Goal: Information Seeking & Learning: Learn about a topic

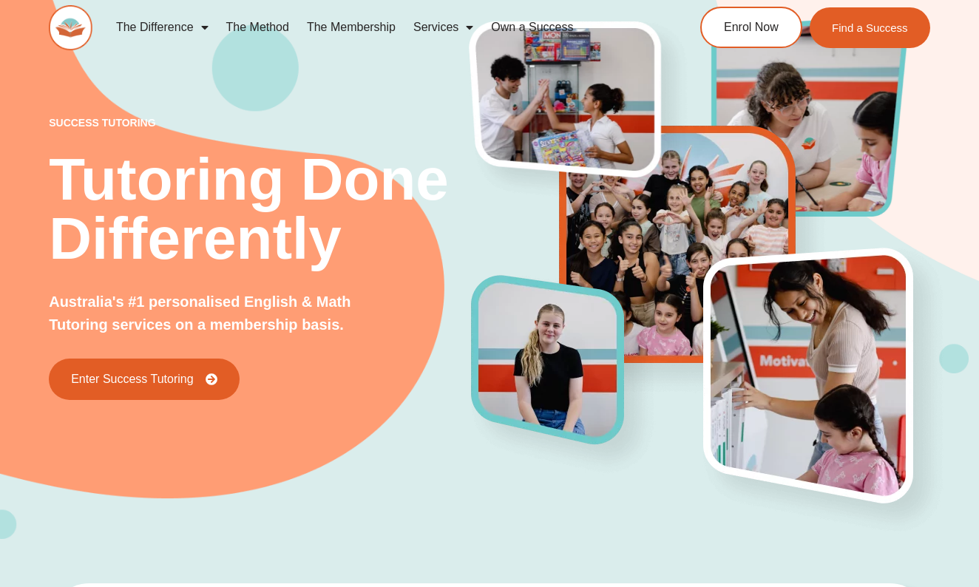
click at [203, 23] on span "Menu" at bounding box center [201, 27] width 15 height 27
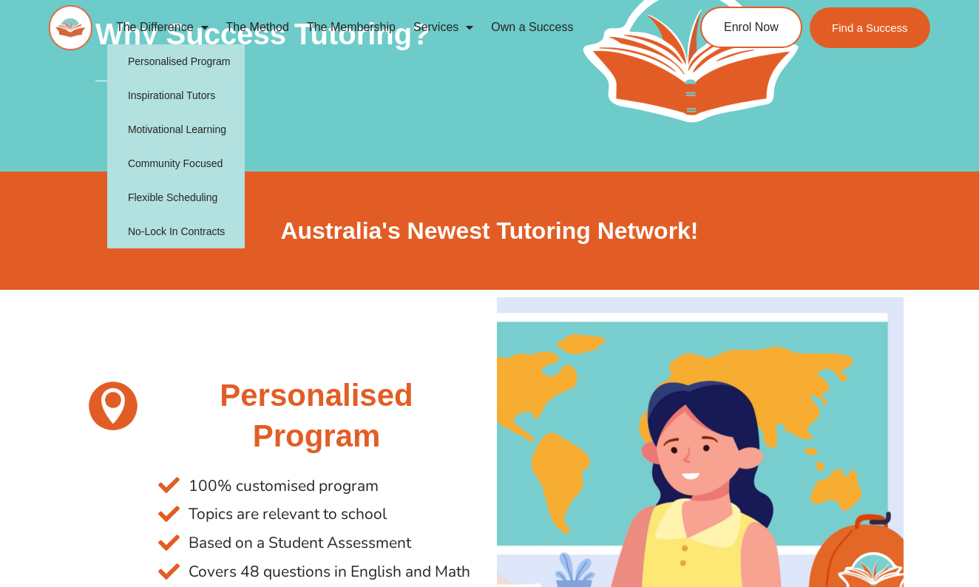
click at [197, 24] on span "Menu" at bounding box center [201, 27] width 15 height 27
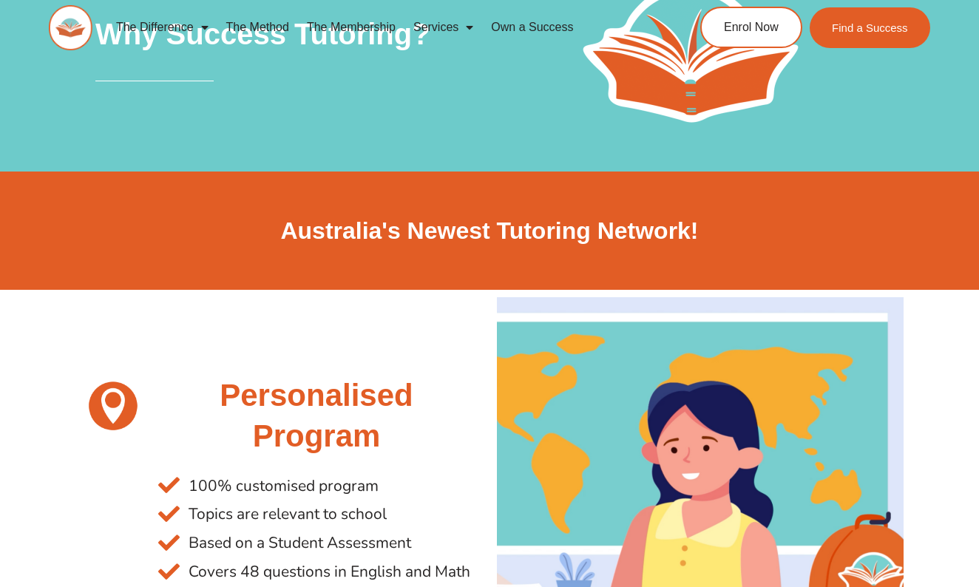
click at [352, 26] on link "The Membership" at bounding box center [351, 27] width 106 height 34
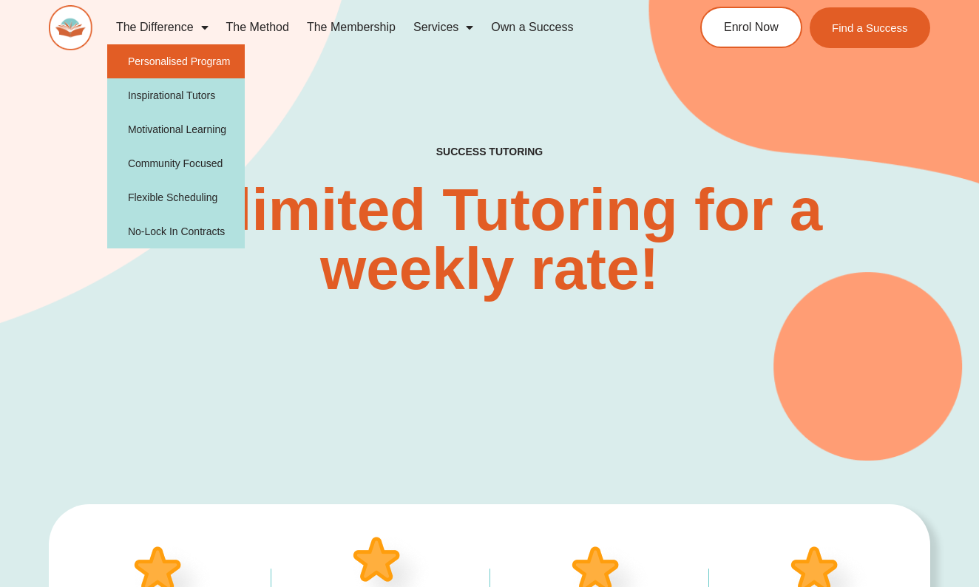
click at [203, 59] on link "Personalised Program" at bounding box center [176, 61] width 138 height 34
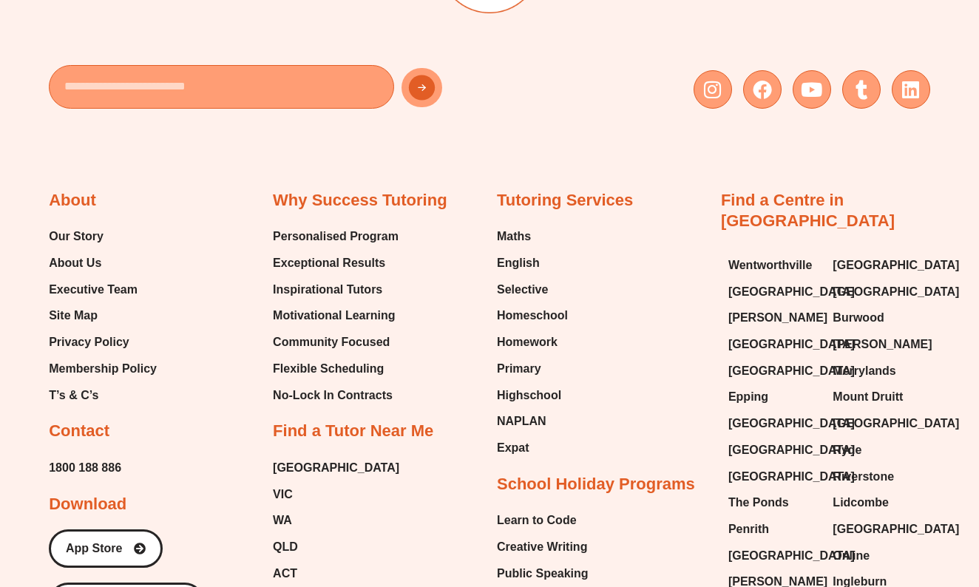
scroll to position [2275, 0]
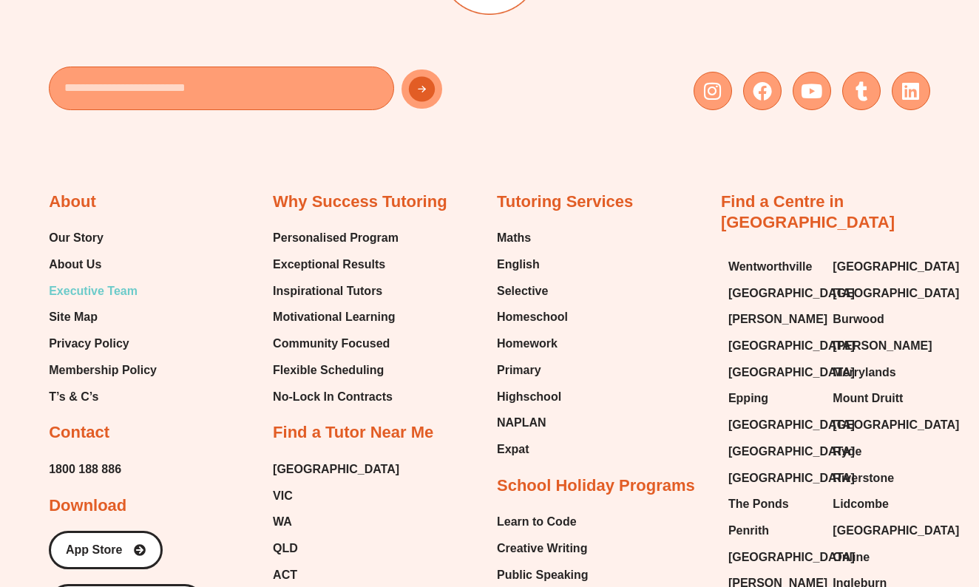
click at [112, 285] on span "Executive Team" at bounding box center [93, 291] width 89 height 22
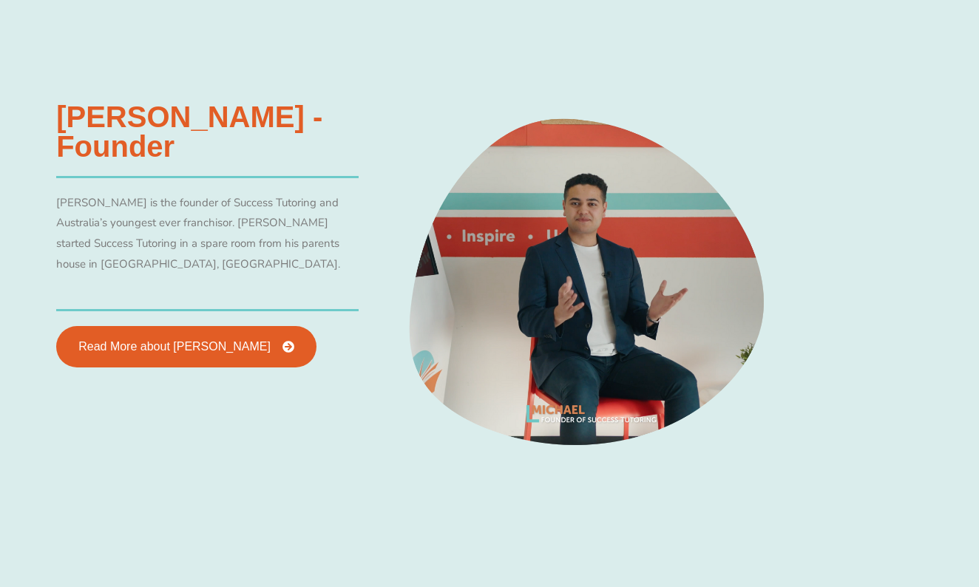
scroll to position [625, 0]
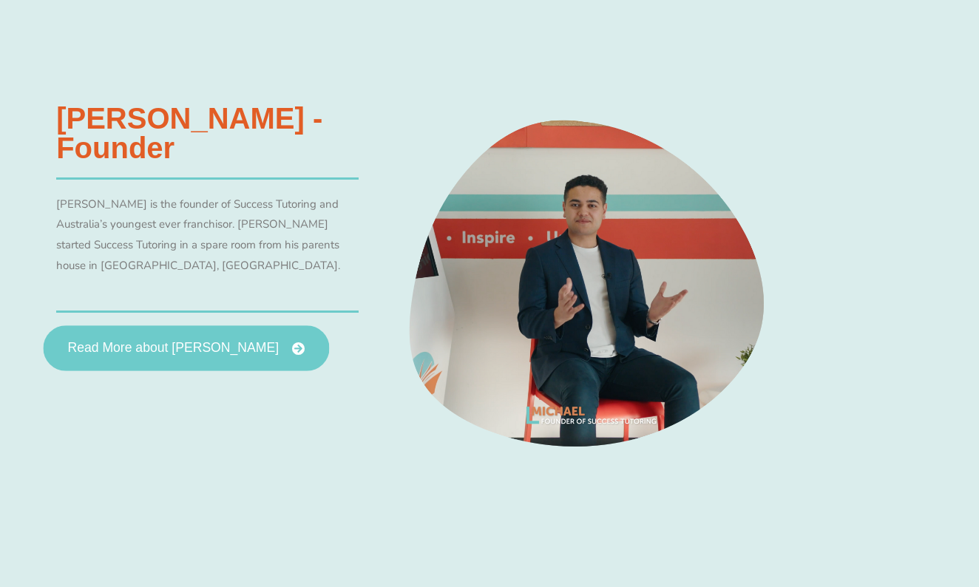
click at [214, 344] on span "Read More about Michael Black" at bounding box center [173, 348] width 211 height 13
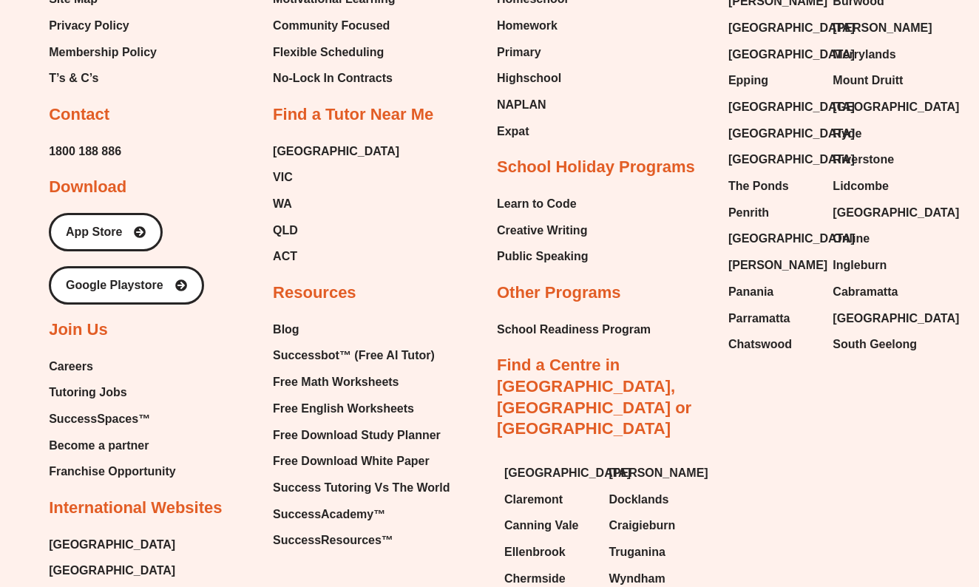
scroll to position [6052, 0]
click at [413, 450] on span "Free Download White Paper" at bounding box center [351, 461] width 157 height 22
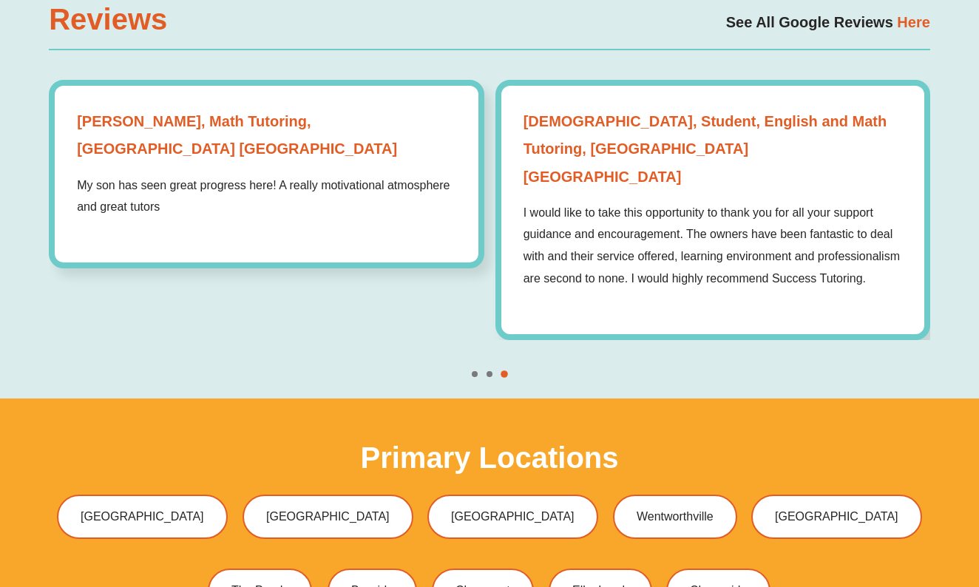
scroll to position [4028, 0]
